Goal: Information Seeking & Learning: Learn about a topic

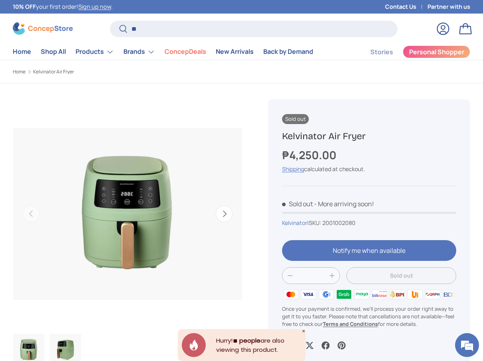
scroll to position [1941, 3069]
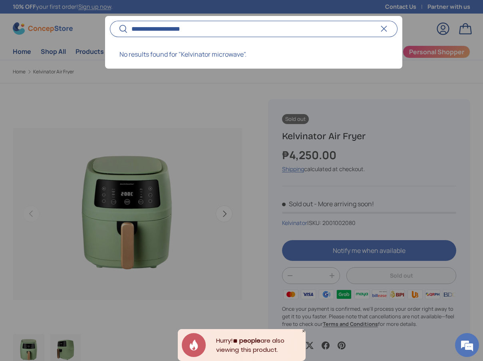
type input "**********"
click at [110, 20] on button "Search" at bounding box center [119, 29] width 18 height 19
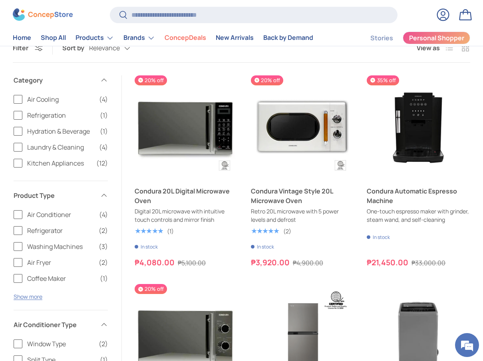
scroll to position [104, 0]
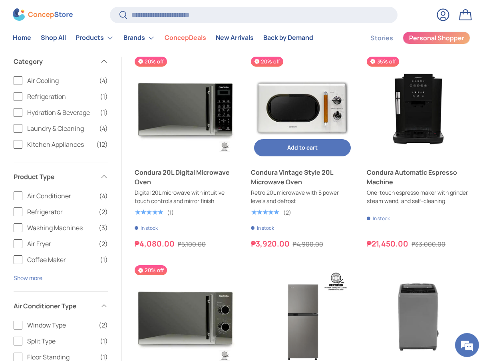
click at [297, 105] on img "Condura Vintage Style 20L Microwave Oven" at bounding box center [302, 108] width 103 height 103
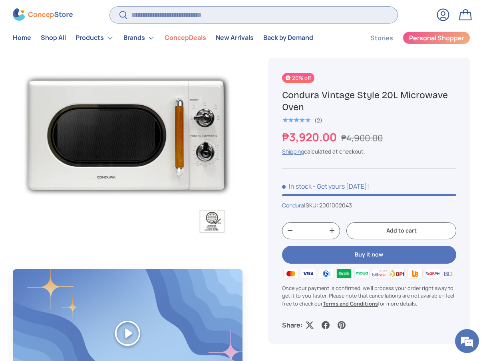
click at [222, 16] on input "Search" at bounding box center [253, 15] width 287 height 16
click at [49, 36] on link "Shop All" at bounding box center [53, 38] width 25 height 16
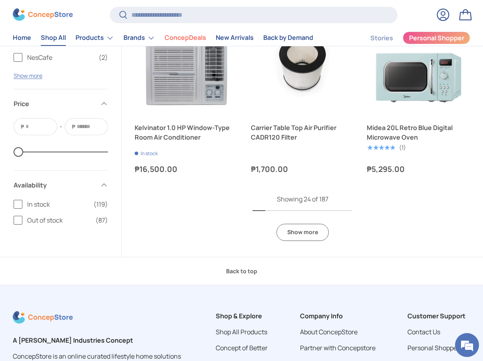
scroll to position [1678, 0]
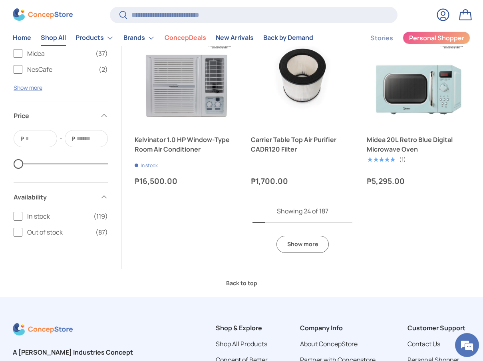
click at [307, 247] on link "Show more" at bounding box center [302, 244] width 52 height 17
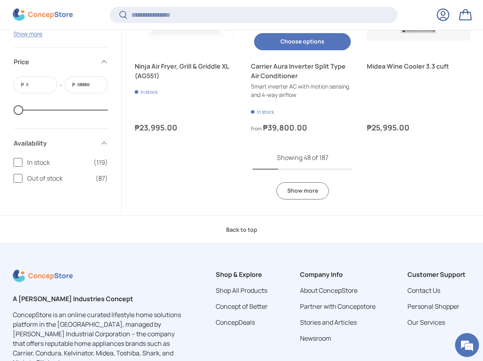
scroll to position [3341, 0]
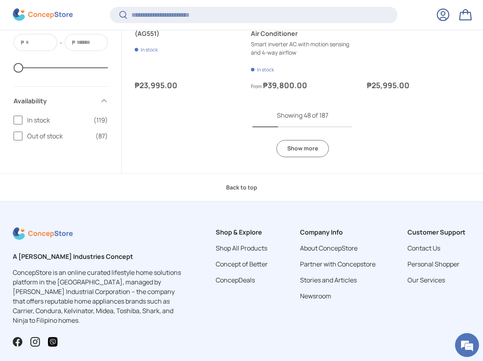
click at [310, 146] on link "Show more" at bounding box center [302, 148] width 52 height 17
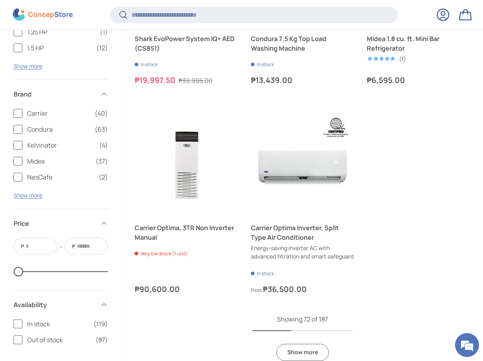
scroll to position [4915, 0]
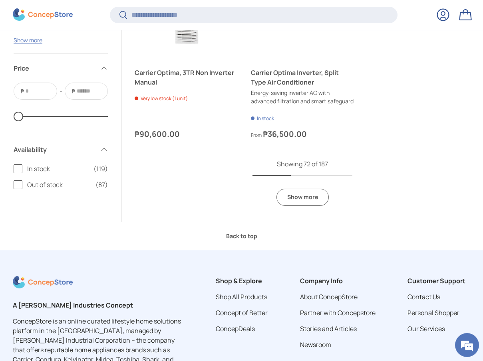
click at [308, 201] on link "Show more" at bounding box center [302, 197] width 52 height 17
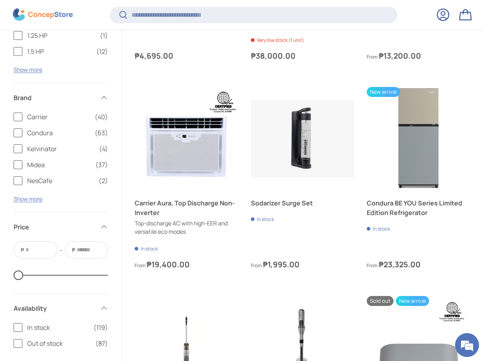
scroll to position [5802, 0]
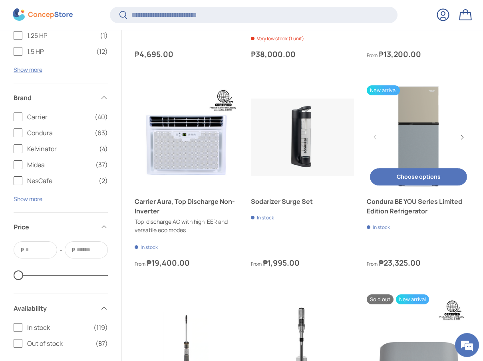
click at [417, 160] on link "Condura BE YOU Series Limited Edition Refrigerator" at bounding box center [417, 136] width 103 height 103
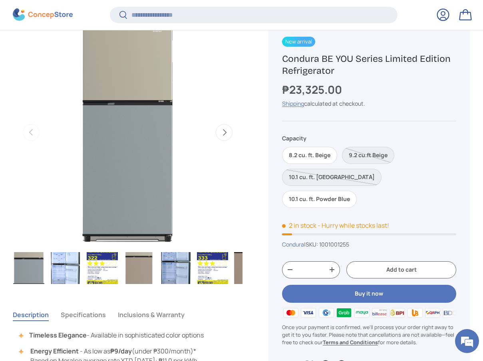
scroll to position [320, 0]
click at [222, 129] on button "Next" at bounding box center [224, 132] width 17 height 17
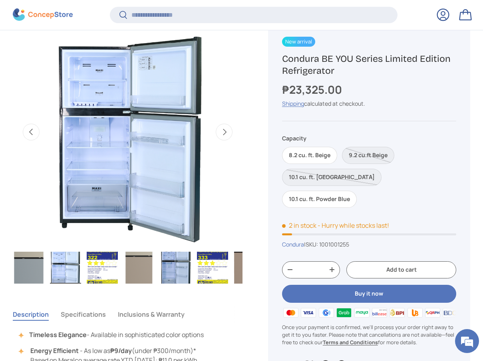
scroll to position [0, 233]
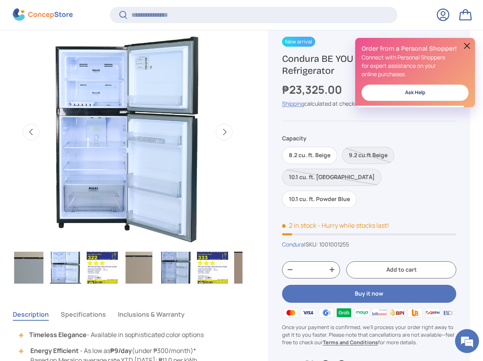
click at [222, 129] on button "Next" at bounding box center [224, 132] width 17 height 17
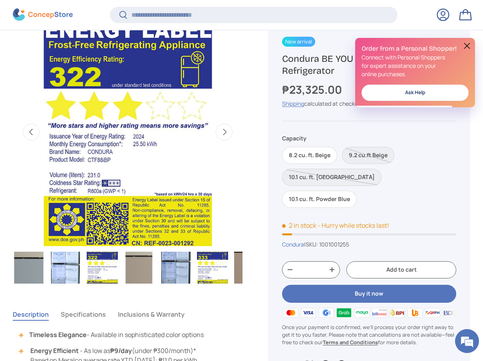
click at [222, 129] on button "Next" at bounding box center [224, 132] width 17 height 17
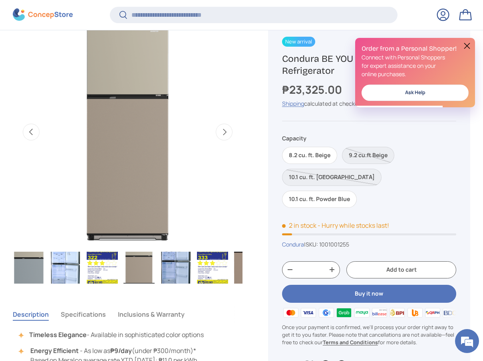
click at [222, 129] on button "Next" at bounding box center [224, 132] width 17 height 17
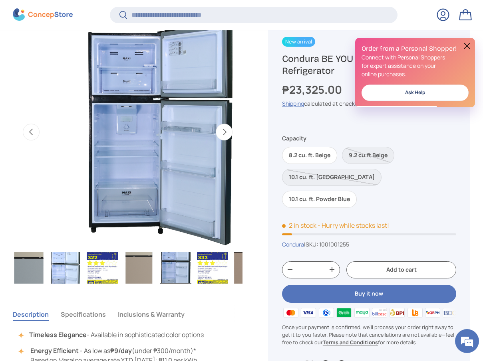
scroll to position [0, 0]
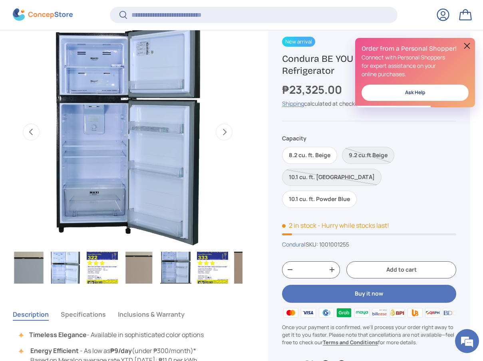
click at [222, 129] on button "Next" at bounding box center [224, 132] width 17 height 17
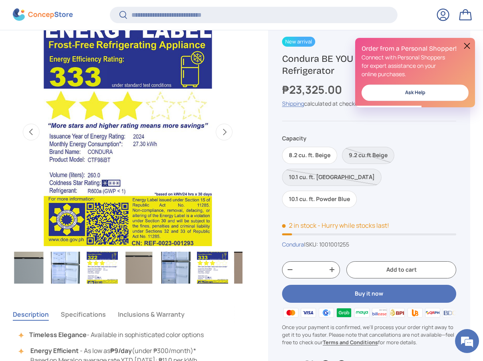
click at [222, 129] on button "Next" at bounding box center [224, 132] width 17 height 17
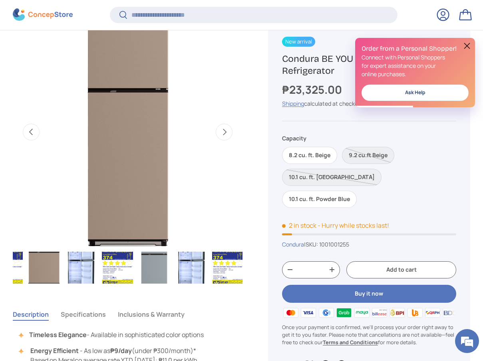
scroll to position [0, 206]
click at [219, 127] on button "Next" at bounding box center [224, 132] width 17 height 17
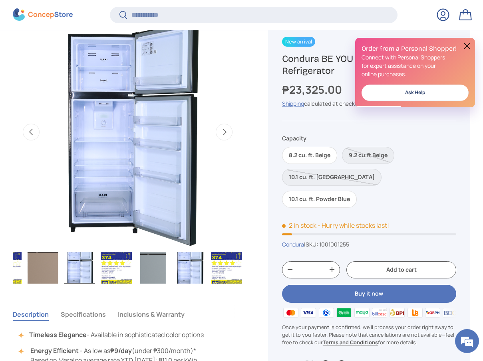
scroll to position [0, 1634]
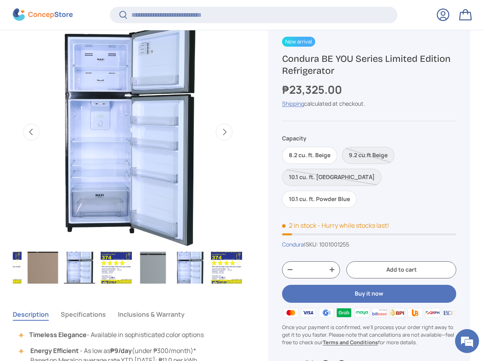
click at [227, 135] on button "Next" at bounding box center [224, 132] width 17 height 17
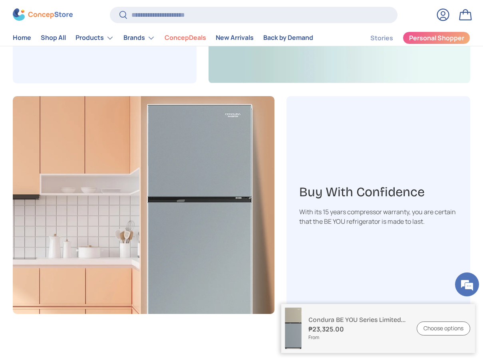
scroll to position [1133, 0]
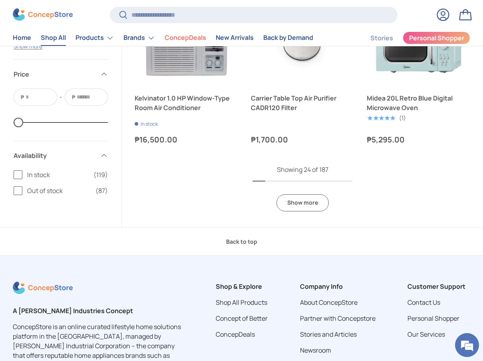
scroll to position [1618, 0]
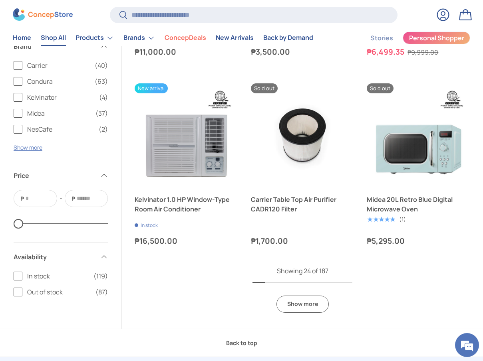
click at [306, 306] on link "Show more" at bounding box center [302, 304] width 52 height 17
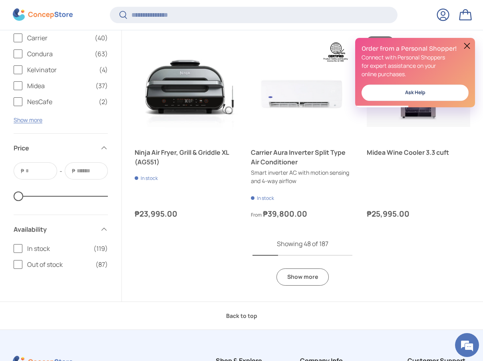
scroll to position [3212, 0]
click at [302, 281] on link "Show more" at bounding box center [302, 276] width 52 height 17
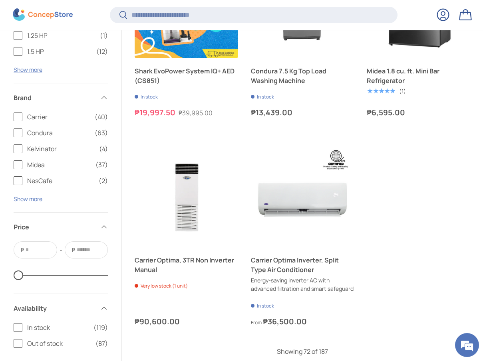
scroll to position [5035, 0]
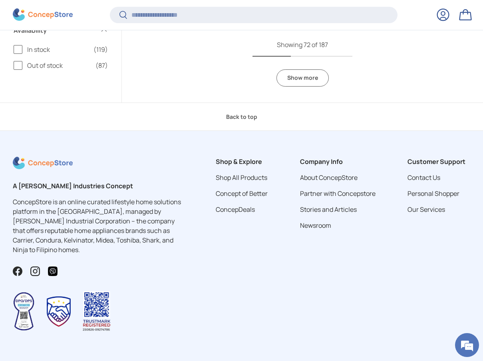
click at [311, 83] on link "Show more" at bounding box center [302, 77] width 52 height 17
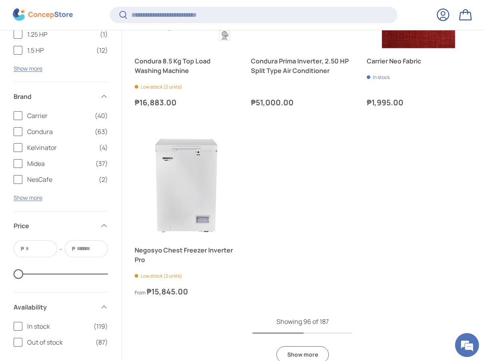
scroll to position [6539, 0]
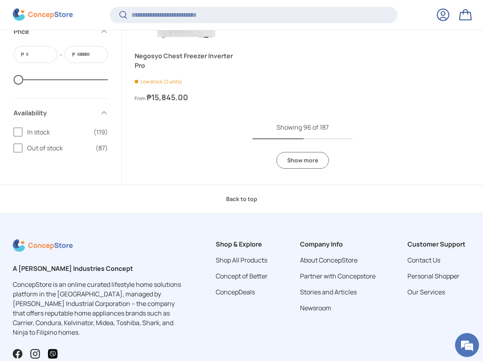
click at [300, 165] on link "Show more" at bounding box center [302, 160] width 52 height 17
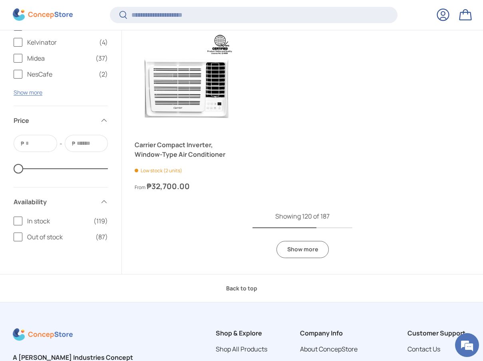
scroll to position [8016, 0]
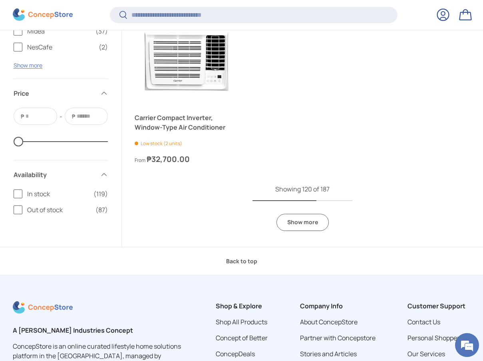
click at [313, 231] on link "Show more" at bounding box center [302, 222] width 52 height 17
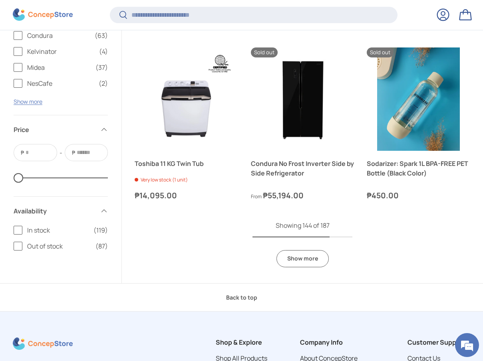
scroll to position [9354, 0]
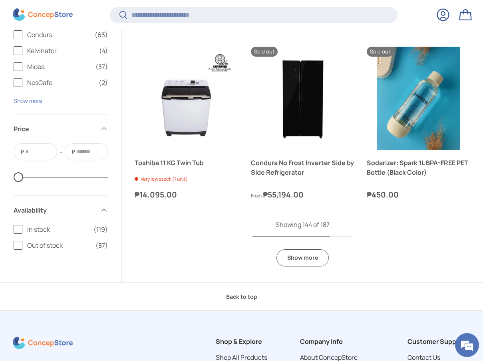
click at [304, 265] on link "Show more" at bounding box center [302, 257] width 52 height 17
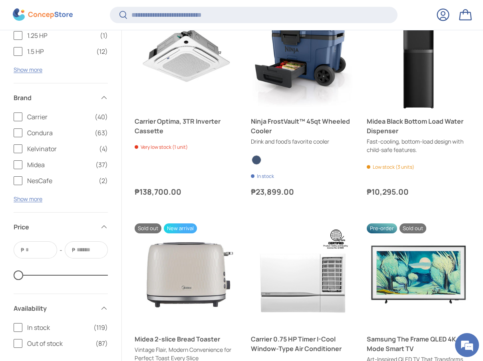
scroll to position [10458, 0]
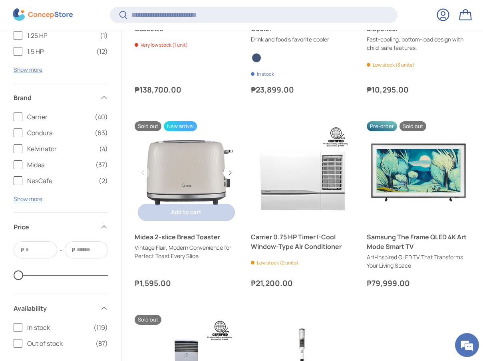
click at [171, 131] on span "New arrival" at bounding box center [180, 126] width 33 height 10
click at [178, 131] on span "New arrival" at bounding box center [180, 126] width 33 height 10
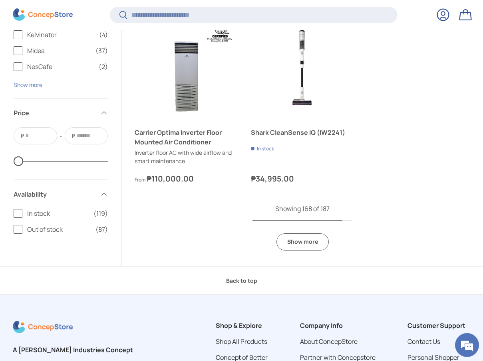
scroll to position [10858, 0]
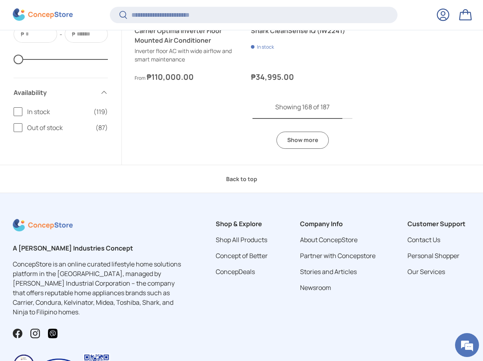
click at [303, 147] on link "Show more" at bounding box center [302, 140] width 52 height 17
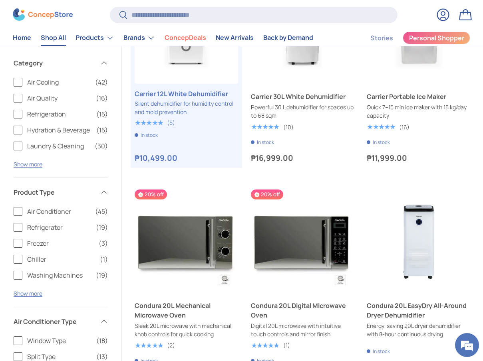
scroll to position [0, 0]
